Goal: Transaction & Acquisition: Purchase product/service

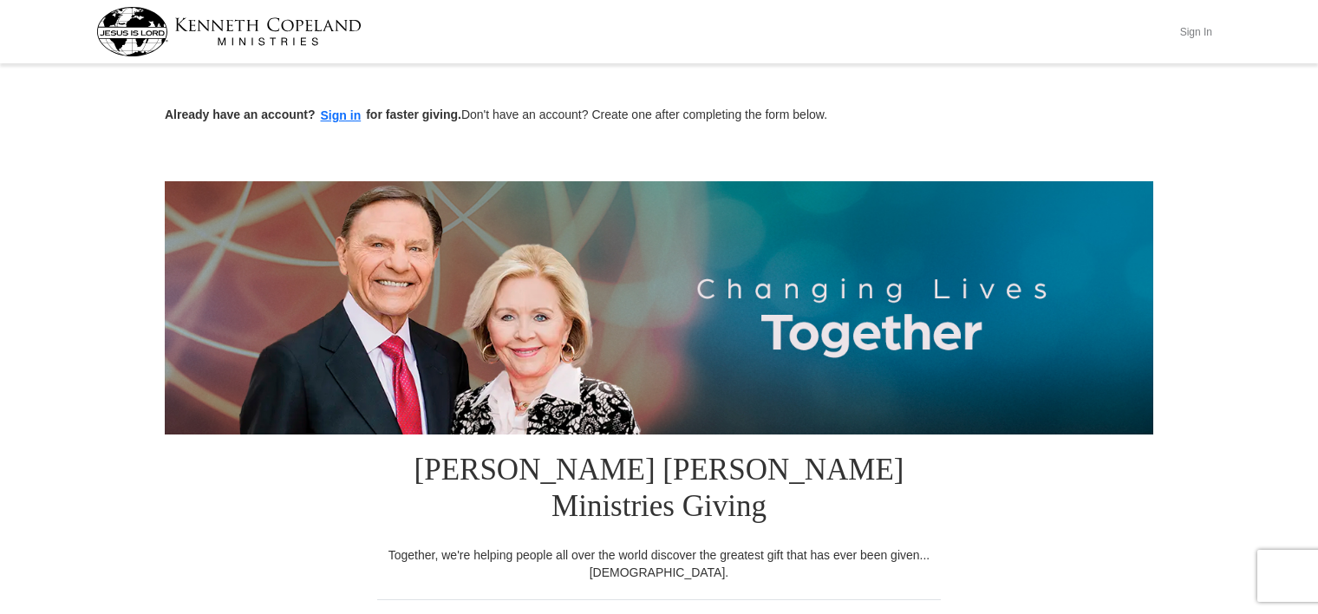
click at [1196, 35] on button "Sign In" at bounding box center [1196, 31] width 52 height 27
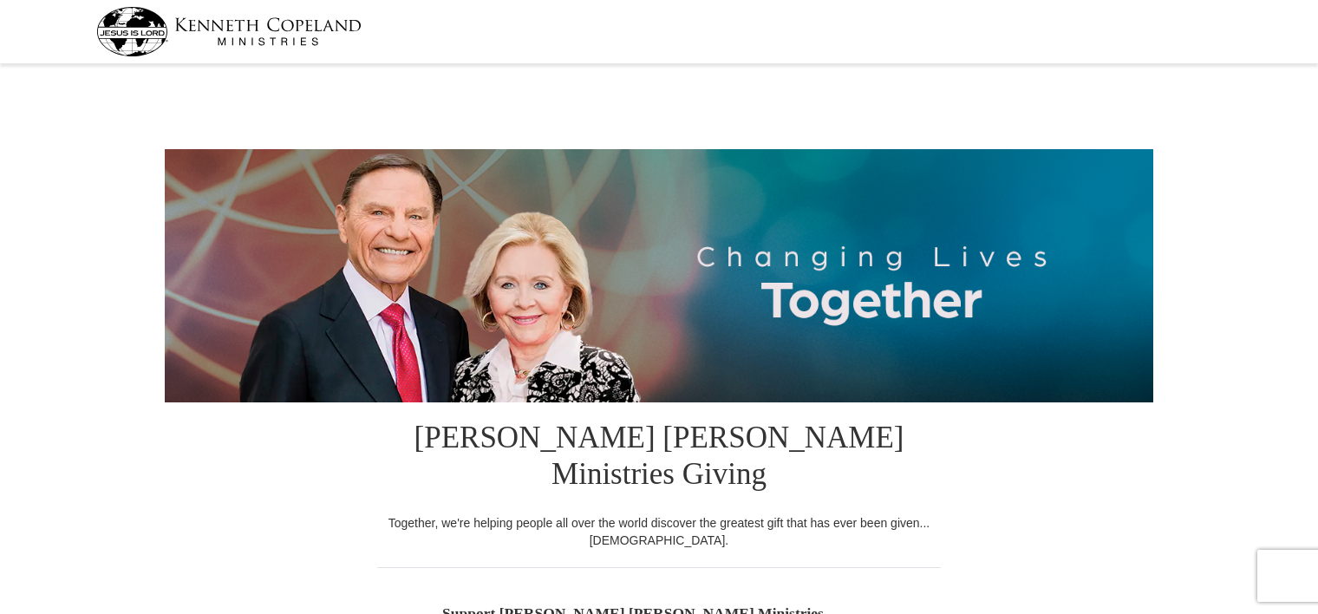
select select "OK"
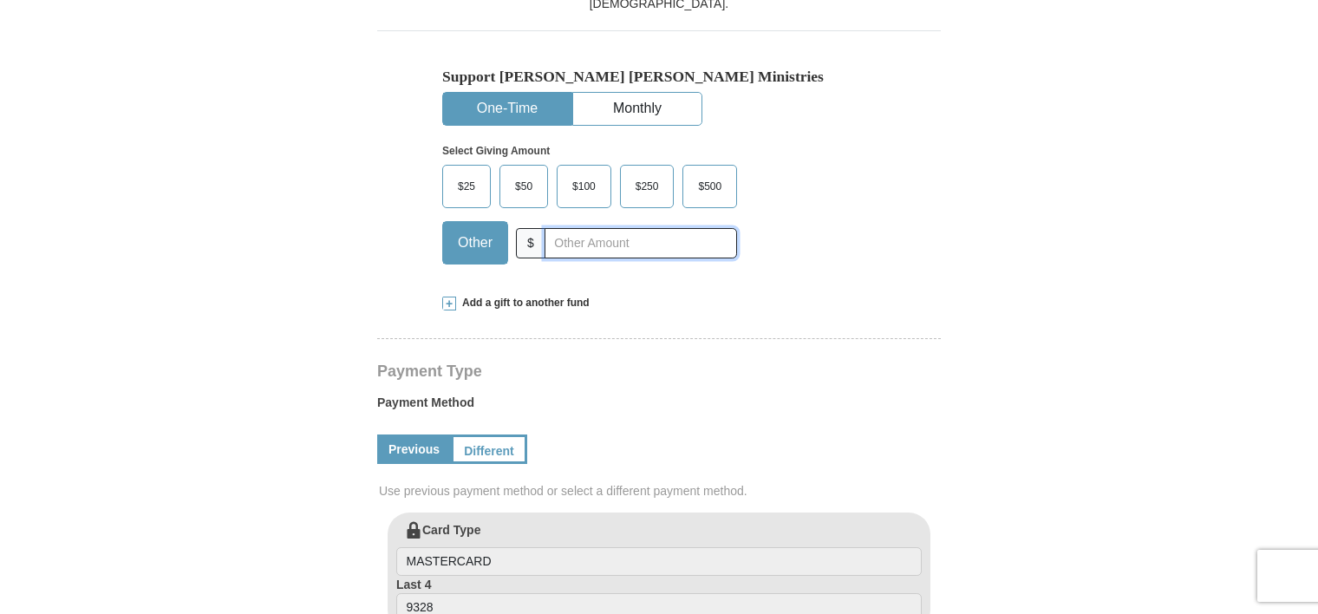
click at [587, 228] on input "text" at bounding box center [640, 243] width 192 height 30
type input "700"
click at [674, 385] on div "Payment Method Previous Different Use previous payment method or select a diffe…" at bounding box center [659, 448] width 564 height 127
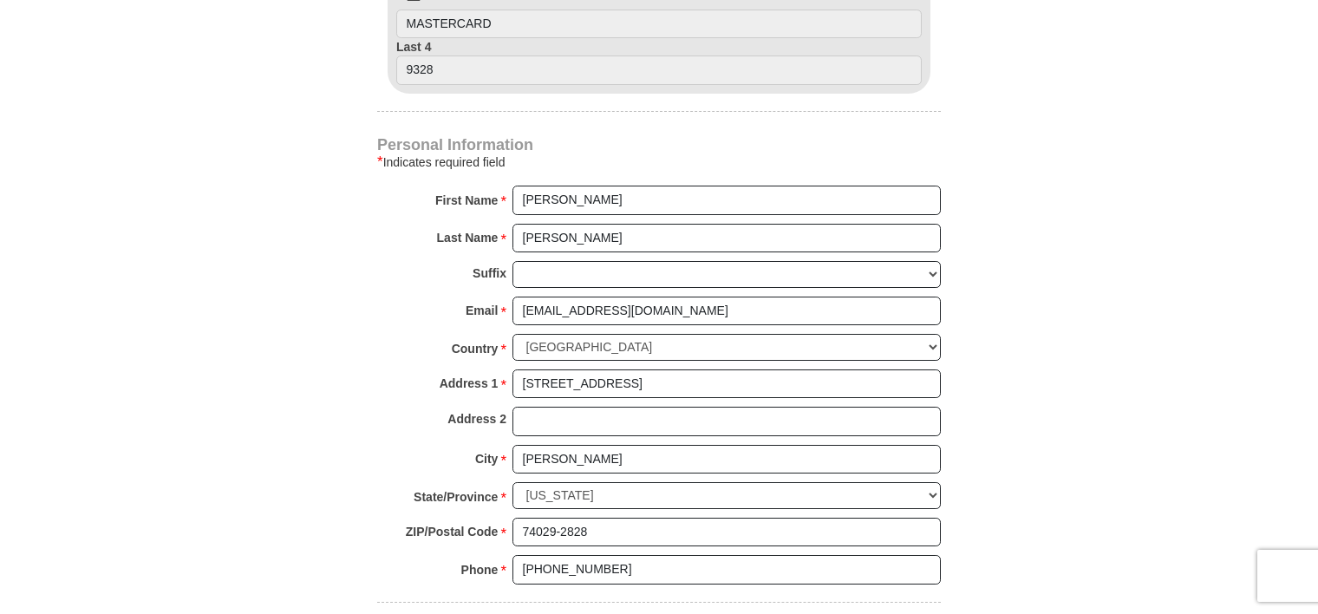
scroll to position [1611, 0]
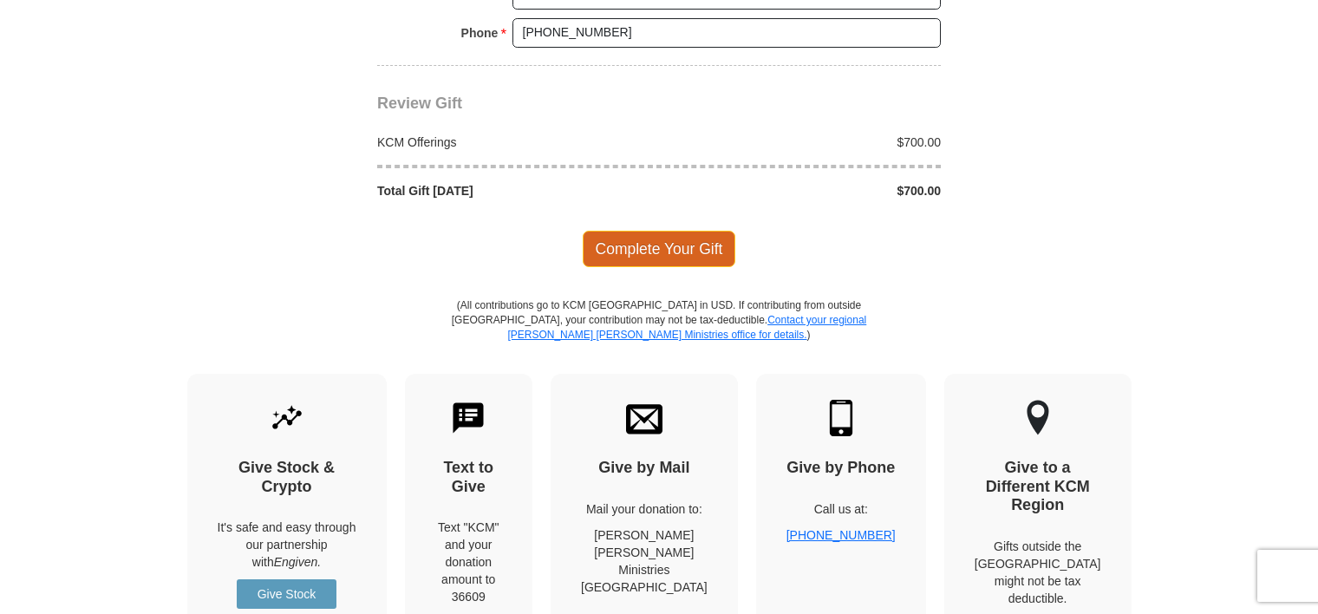
click at [687, 231] on span "Complete Your Gift" at bounding box center [659, 249] width 153 height 36
